Goal: Information Seeking & Learning: Learn about a topic

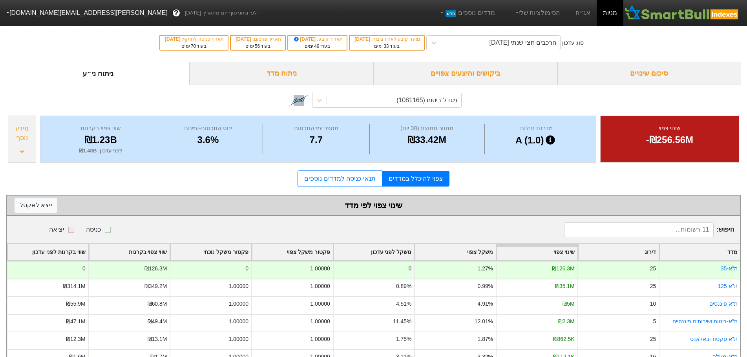
click at [590, 13] on link "אג״ח" at bounding box center [582, 13] width 27 height 26
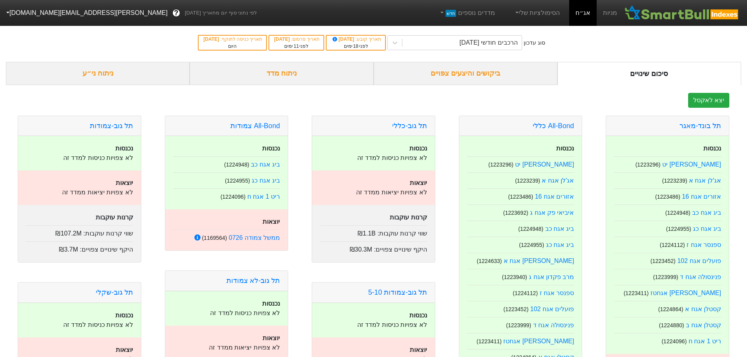
click at [491, 70] on div "ביקושים והיצעים צפויים" at bounding box center [466, 73] width 184 height 23
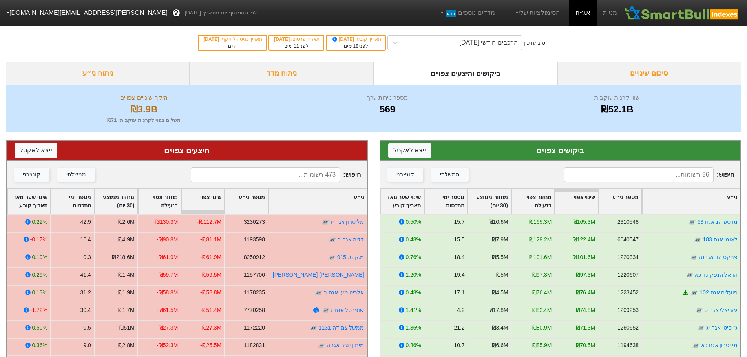
scroll to position [15, 0]
